Goal: Check status: Check status

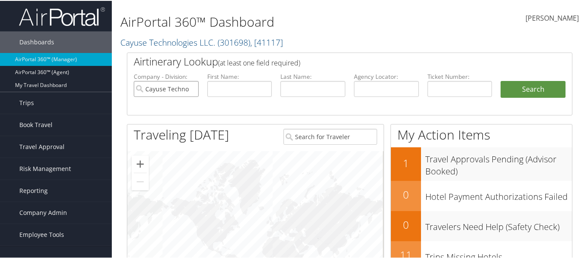
drag, startPoint x: 173, startPoint y: 93, endPoint x: 189, endPoint y: 85, distance: 17.3
click at [173, 92] on input "Cayuse Technologies LLC." at bounding box center [166, 88] width 65 height 16
click at [378, 85] on input "text" at bounding box center [386, 88] width 65 height 16
paste input "MAGDBR"
type input "MAGDBR"
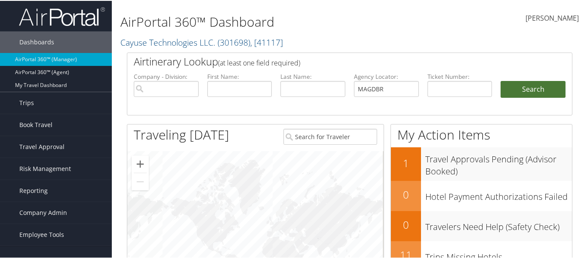
click at [511, 87] on button "Search" at bounding box center [533, 88] width 65 height 17
click at [42, 189] on span "Reporting" at bounding box center [33, 190] width 28 height 22
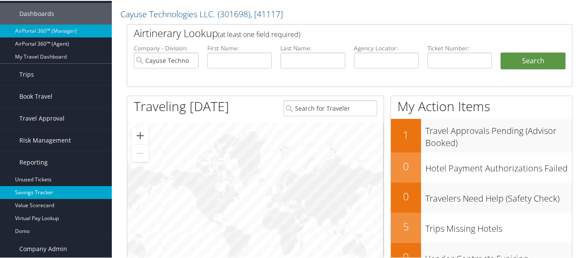
scroll to position [86, 0]
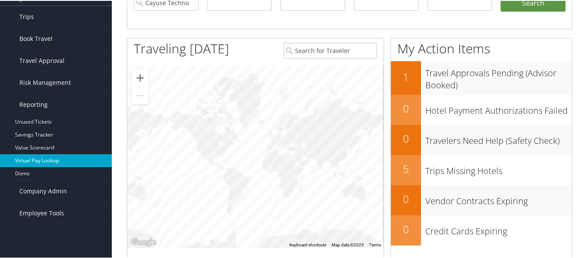
click at [53, 157] on link "Virtual Pay Lookup" at bounding box center [56, 159] width 112 height 13
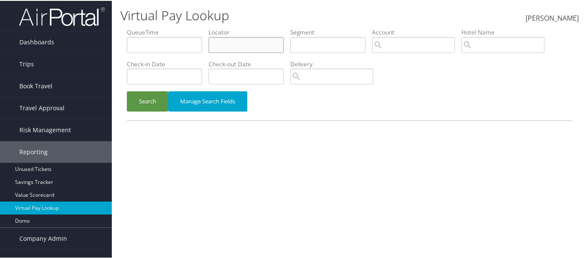
click at [240, 46] on input "text" at bounding box center [246, 44] width 75 height 16
paste input "MAGDBR"
type input "MAGDBR"
click at [141, 106] on button "Search" at bounding box center [147, 100] width 41 height 20
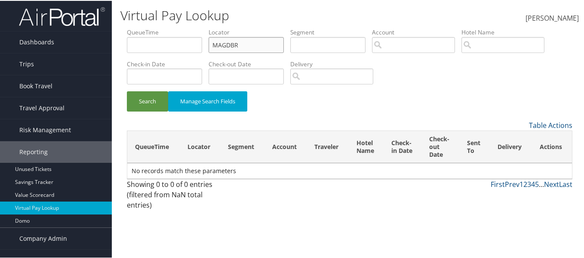
click at [238, 41] on input "MAGDBR" at bounding box center [246, 44] width 75 height 16
drag, startPoint x: 142, startPoint y: 107, endPoint x: 149, endPoint y: 103, distance: 7.8
click at [143, 107] on button "Search" at bounding box center [147, 100] width 41 height 20
click at [144, 103] on button "Search" at bounding box center [147, 100] width 41 height 20
drag, startPoint x: 245, startPoint y: 48, endPoint x: 182, endPoint y: 54, distance: 63.0
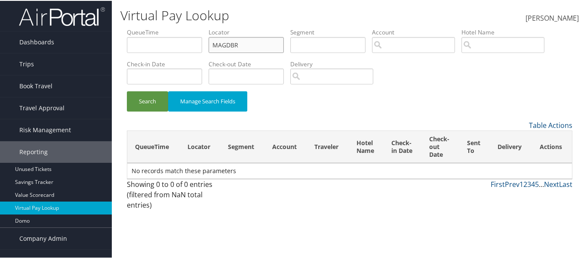
click at [182, 27] on ul "QueueTime Locator MAGDBR Segment Account Traveler Hotel Name Check-in Date Chec…" at bounding box center [350, 27] width 446 height 0
click at [156, 104] on button "Search" at bounding box center [147, 100] width 41 height 20
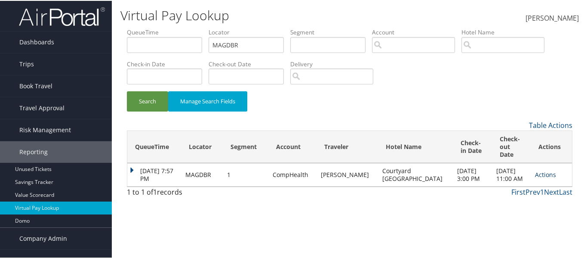
click at [535, 170] on link "Actions" at bounding box center [545, 173] width 21 height 8
click at [536, 194] on link "Logs" at bounding box center [548, 197] width 43 height 15
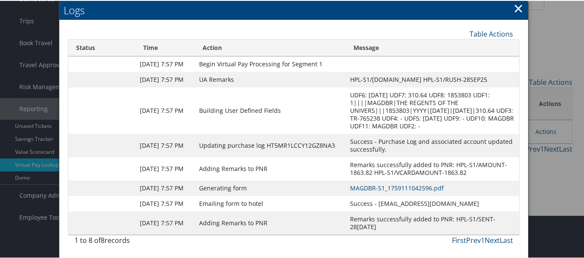
scroll to position [74, 0]
click at [400, 183] on link "MAGDBR-S1_1759111042596.pdf" at bounding box center [397, 187] width 94 height 8
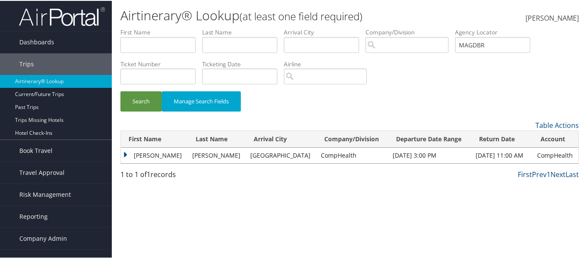
click at [221, 158] on td "[PERSON_NAME]" at bounding box center [217, 154] width 58 height 15
click at [123, 152] on td "Thomas" at bounding box center [154, 154] width 67 height 15
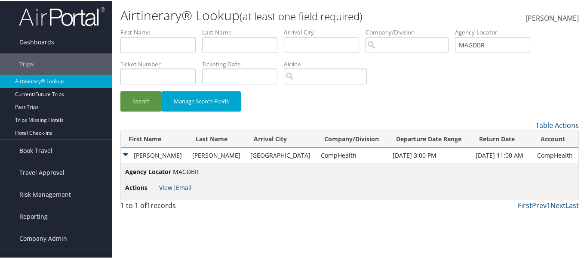
click at [160, 188] on link "View" at bounding box center [165, 186] width 13 height 8
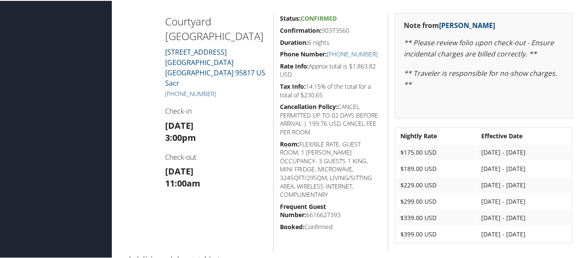
scroll to position [258, 0]
